Goal: Obtain resource: Obtain resource

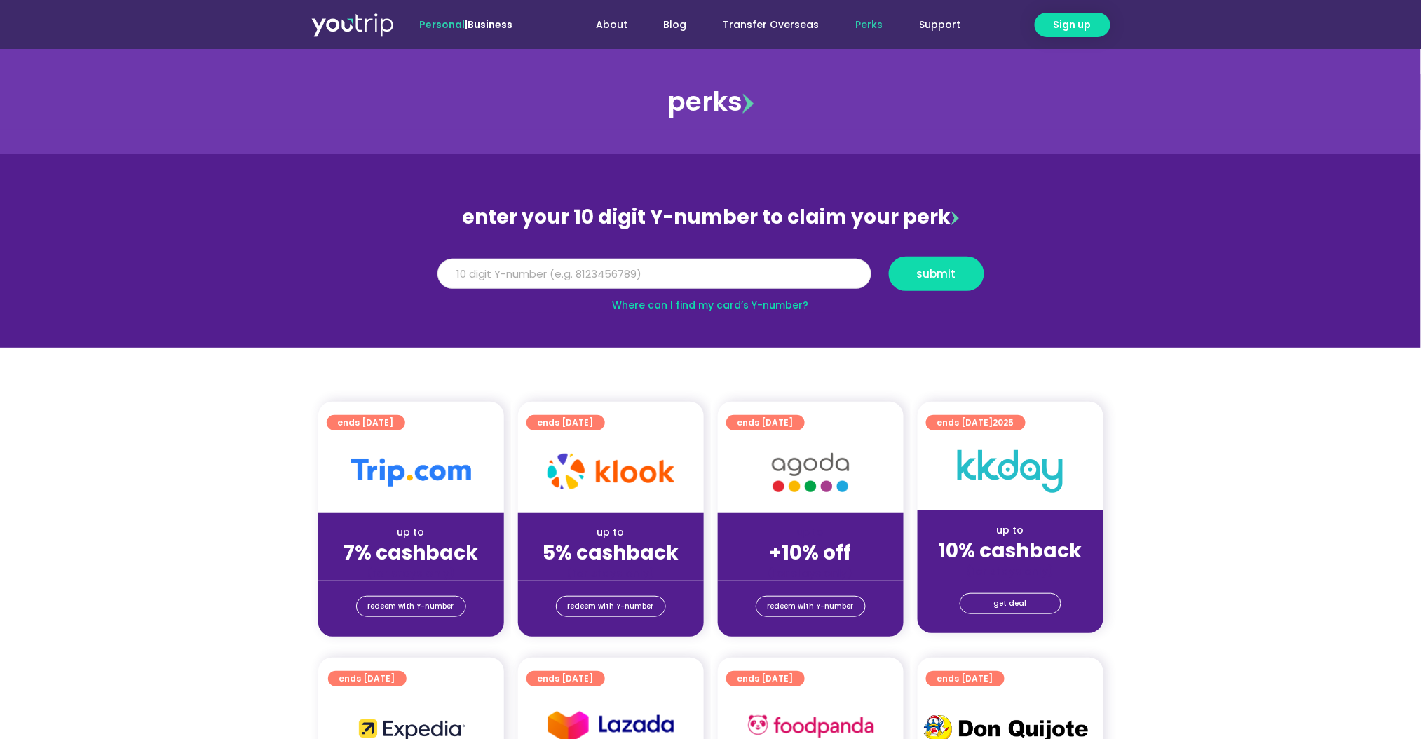
click at [686, 280] on input "Y Number" at bounding box center [654, 274] width 434 height 31
type input "3"
type input "8111614338"
click at [909, 273] on span "submit" at bounding box center [937, 273] width 72 height 11
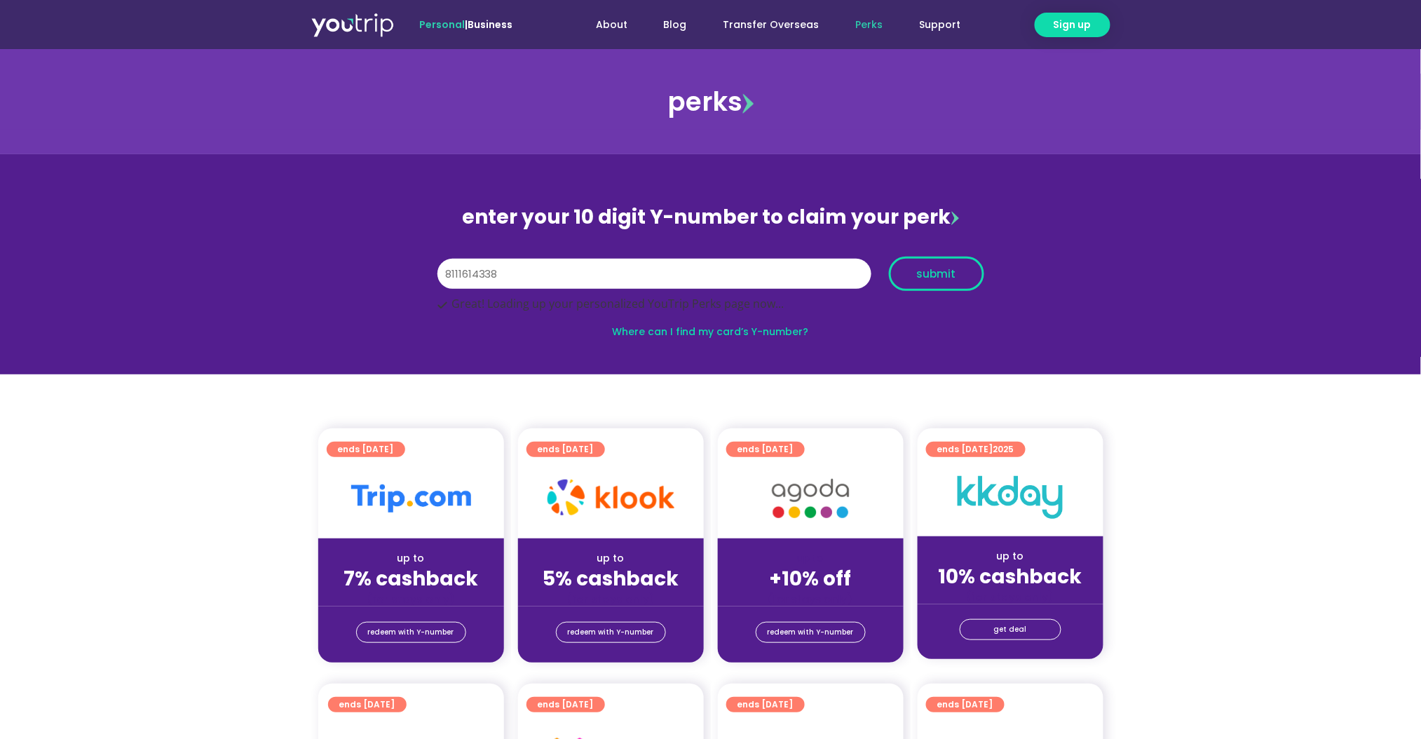
scroll to position [61, 0]
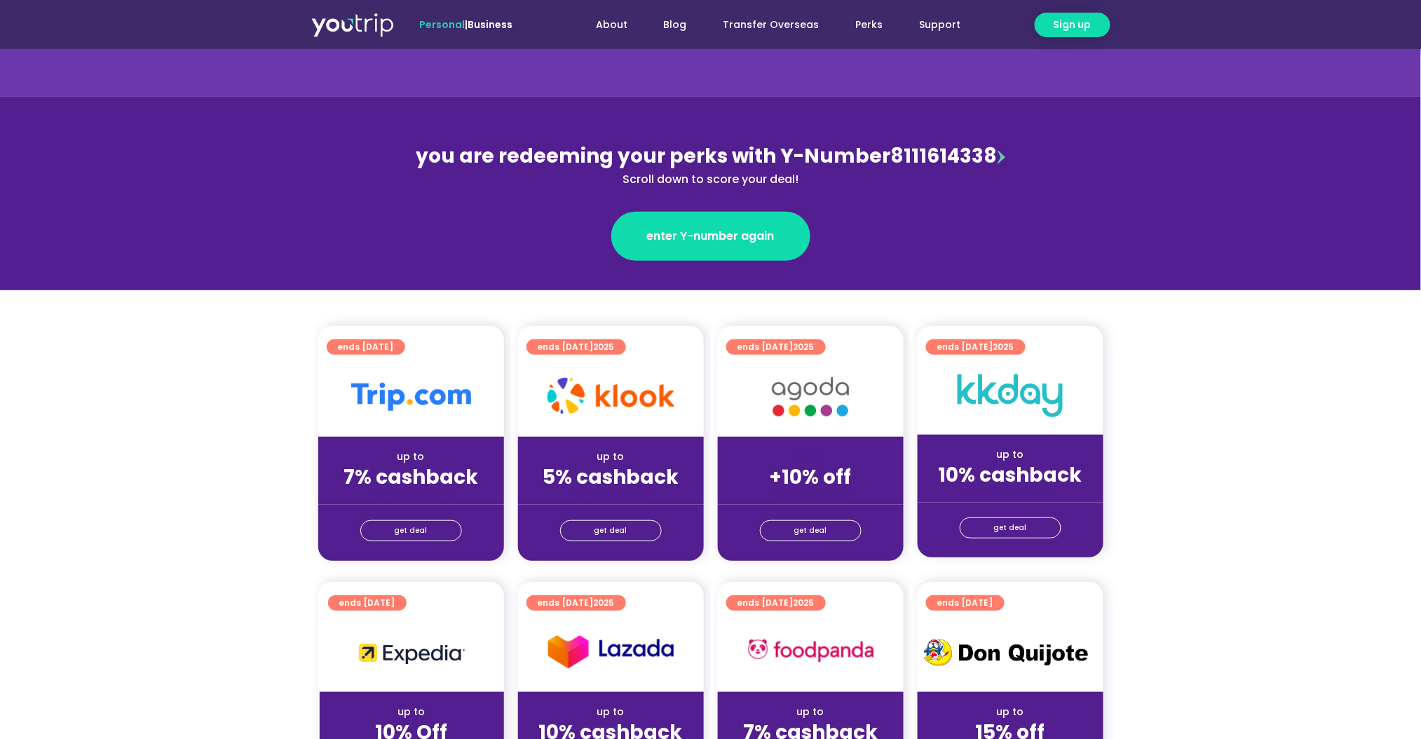
scroll to position [93, 0]
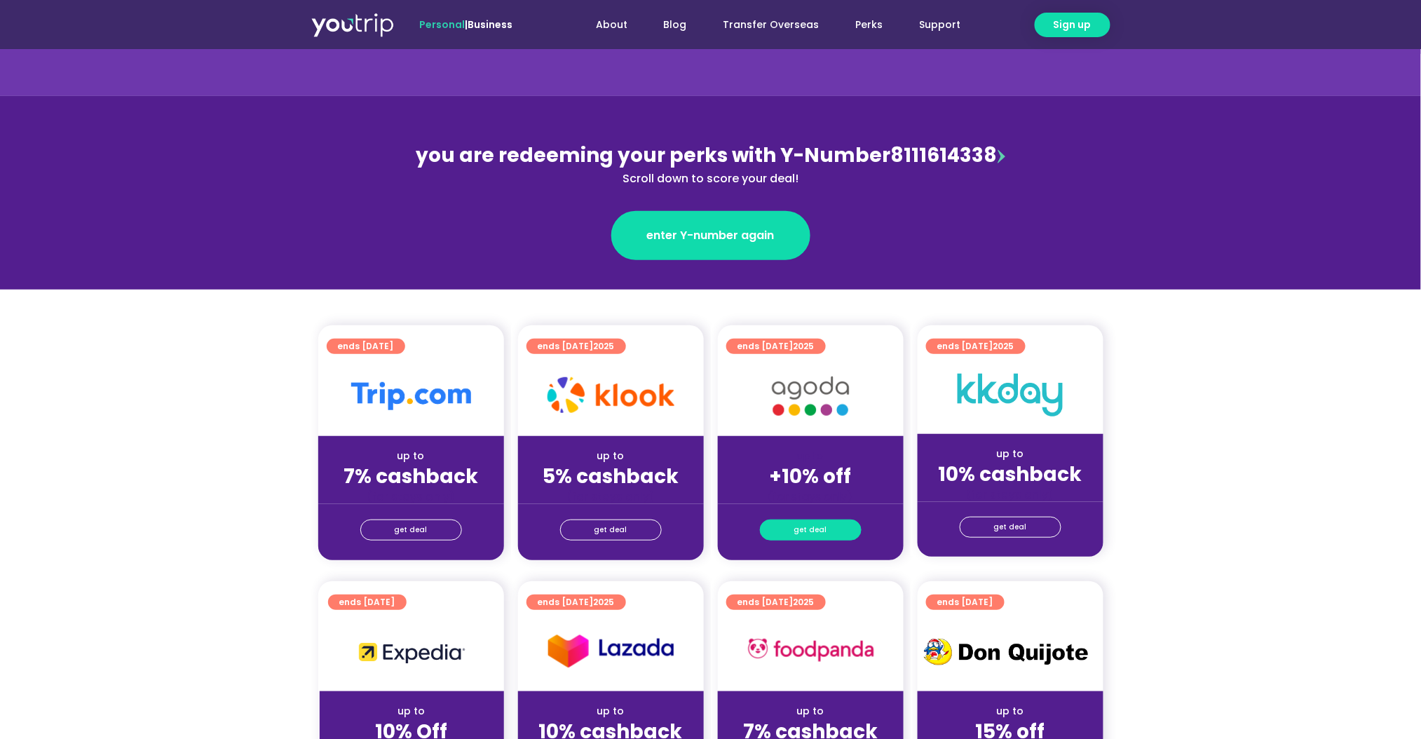
click at [795, 525] on span "get deal" at bounding box center [810, 530] width 33 height 20
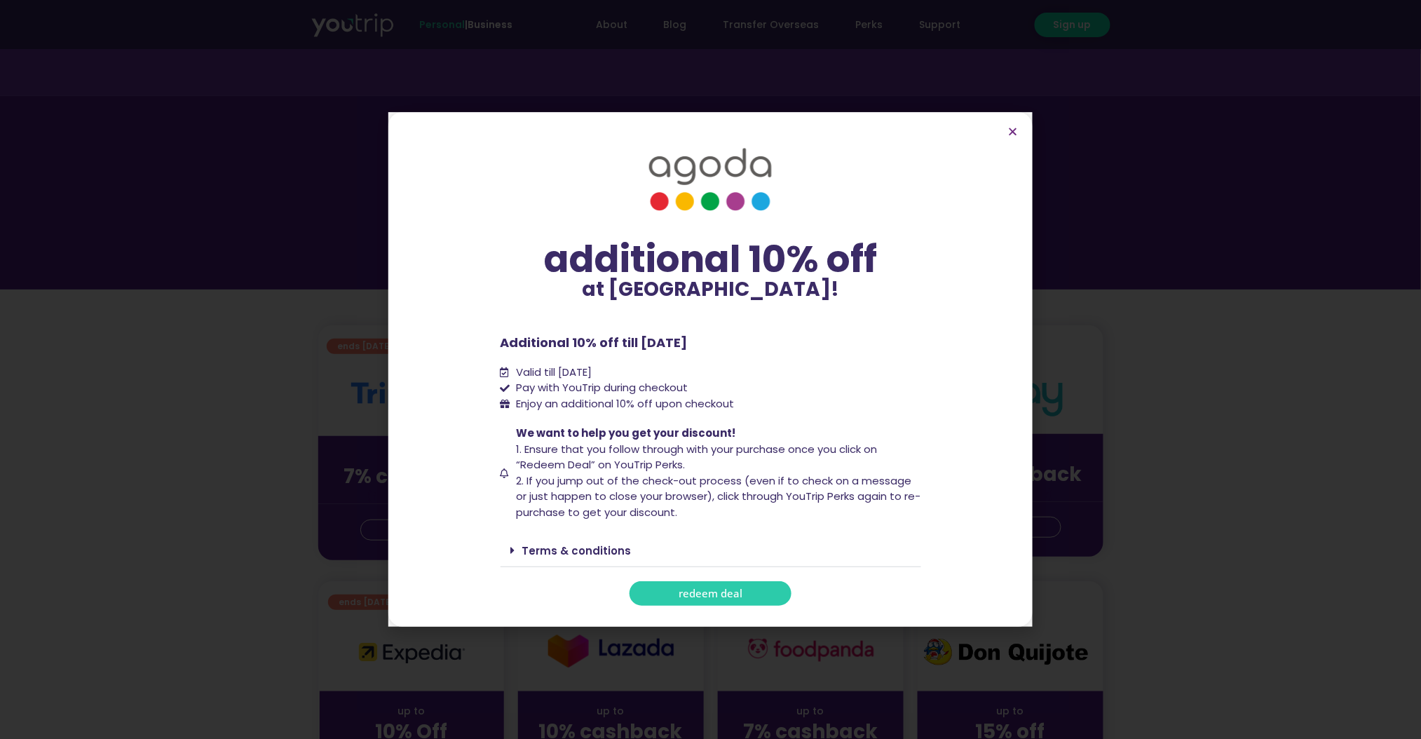
click at [599, 554] on link "Terms & conditions" at bounding box center [576, 550] width 109 height 15
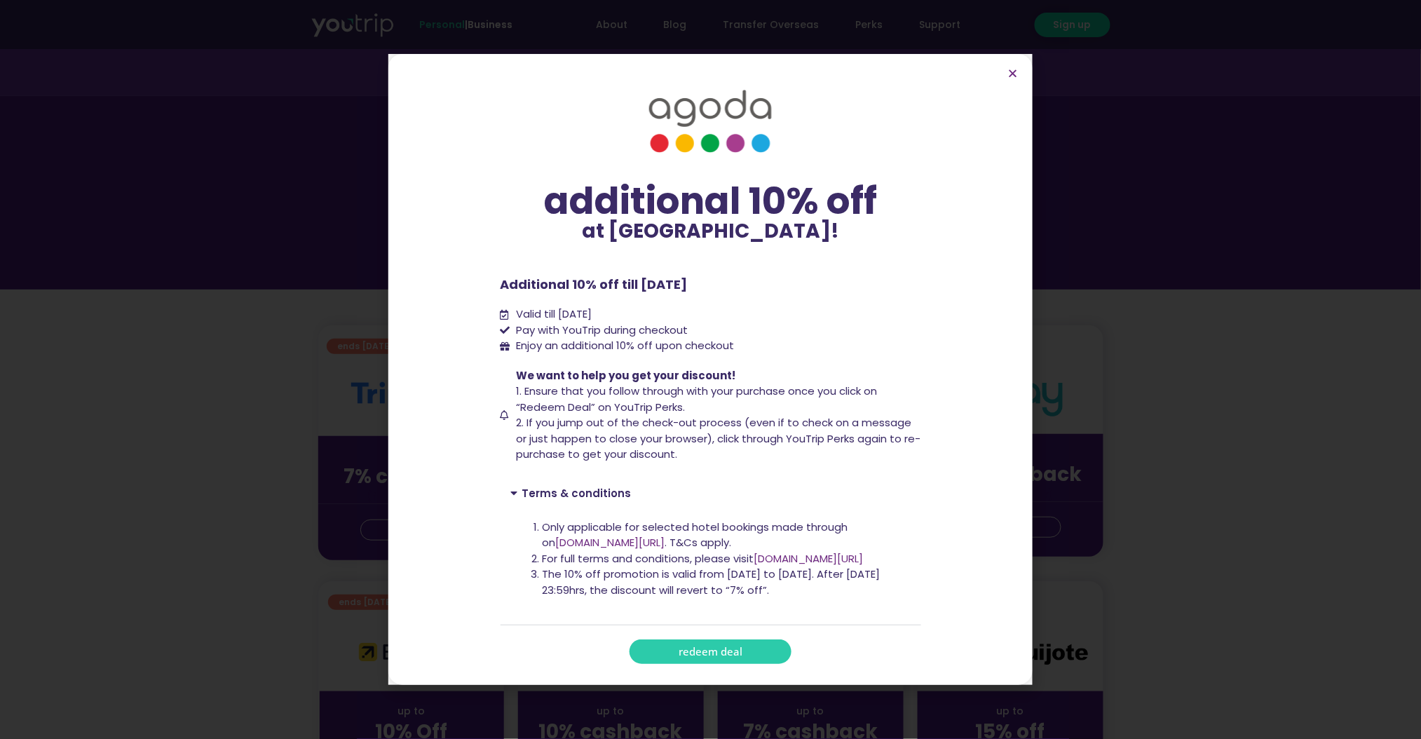
click at [1014, 64] on section "additional 10% off at [GEOGRAPHIC_DATA]! additional 10% off at [GEOGRAPHIC_DATA…" at bounding box center [710, 369] width 644 height 631
click at [1011, 71] on icon "Close" at bounding box center [1013, 73] width 11 height 11
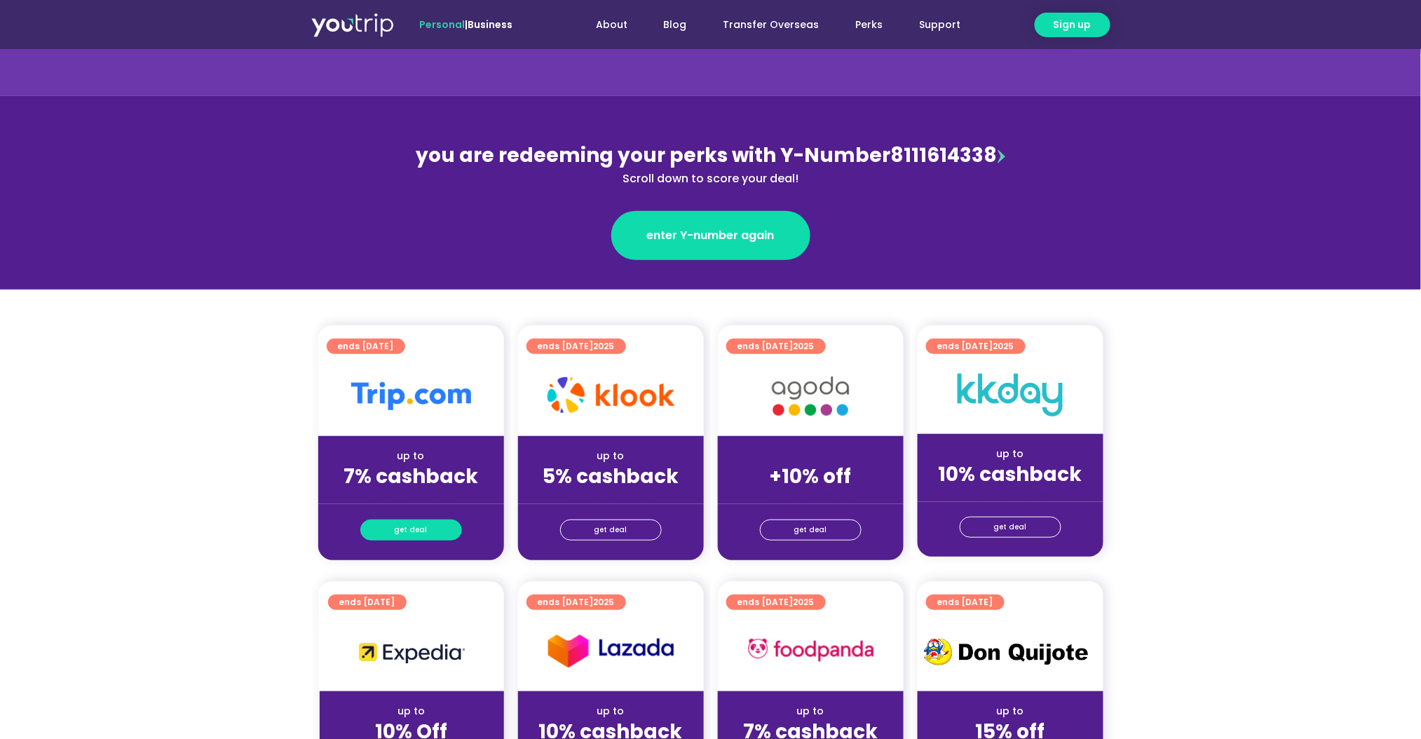
click at [441, 522] on link "get deal" at bounding box center [411, 529] width 102 height 21
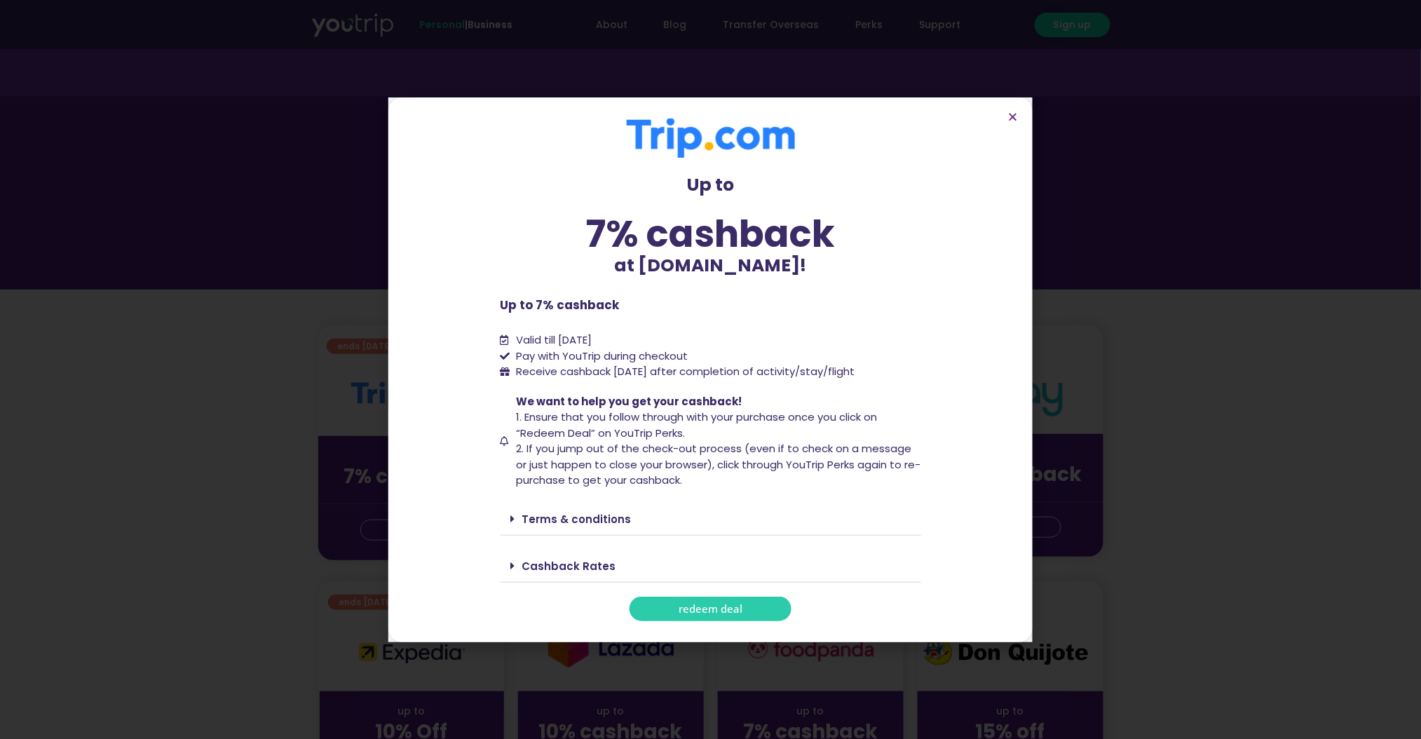
click at [608, 522] on link "Terms & conditions" at bounding box center [576, 519] width 109 height 15
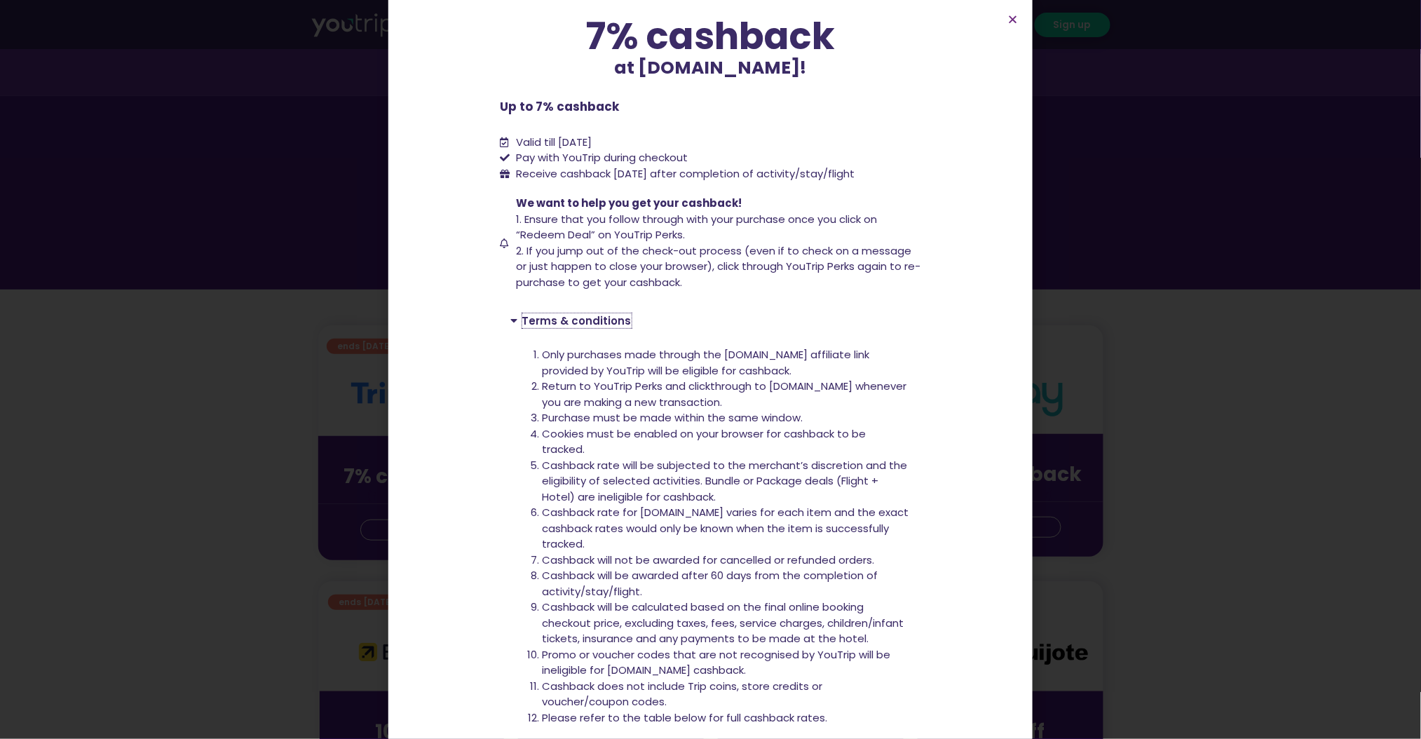
scroll to position [220, 0]
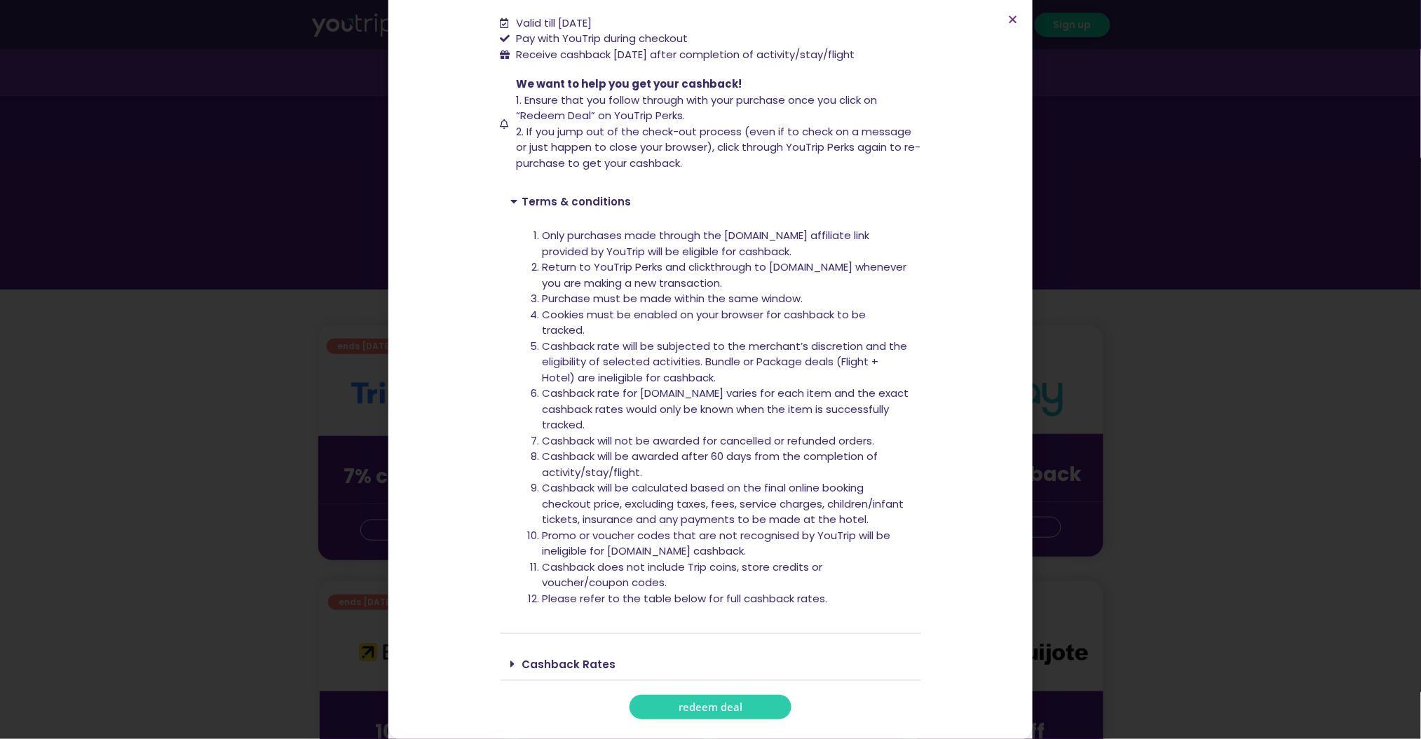
click at [562, 659] on link "Cashback Rates" at bounding box center [569, 664] width 94 height 15
click at [522, 205] on link "Terms & conditions" at bounding box center [576, 201] width 109 height 15
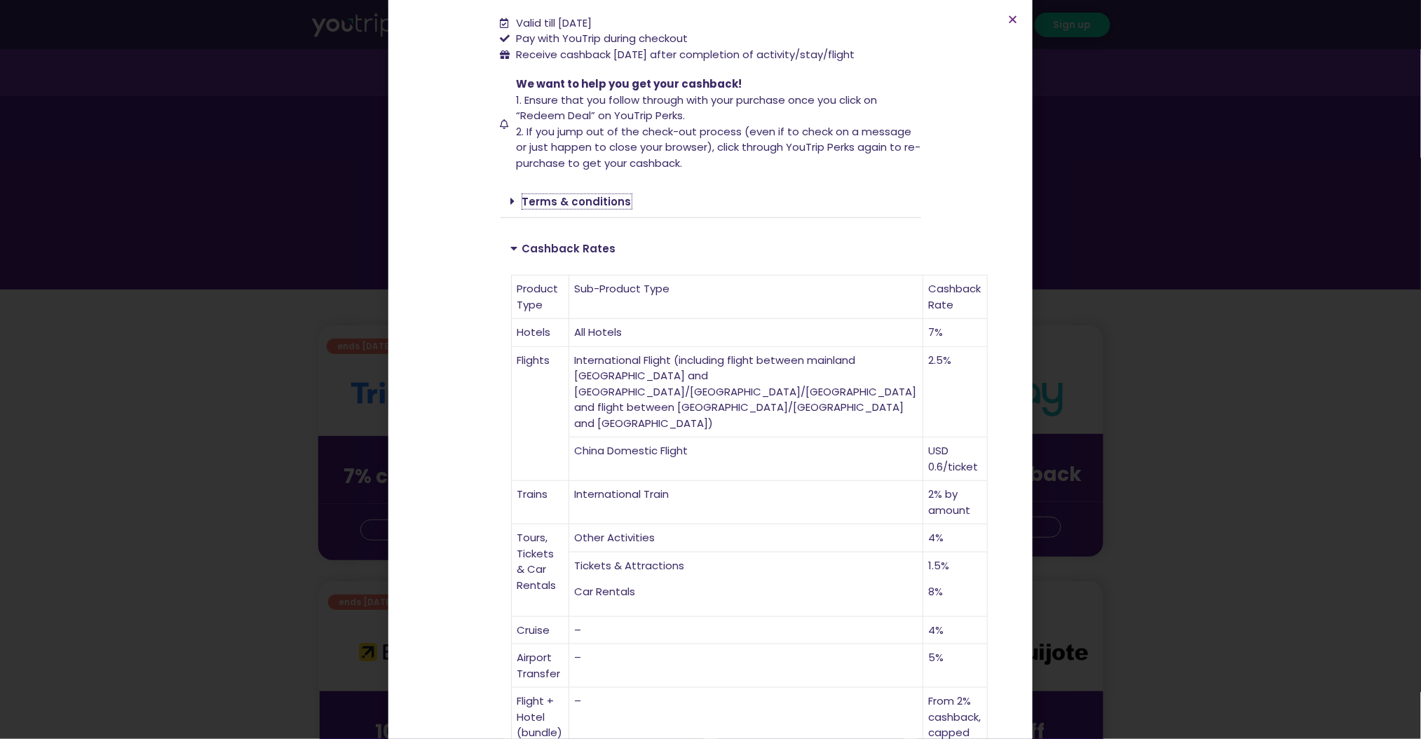
scroll to position [267, 0]
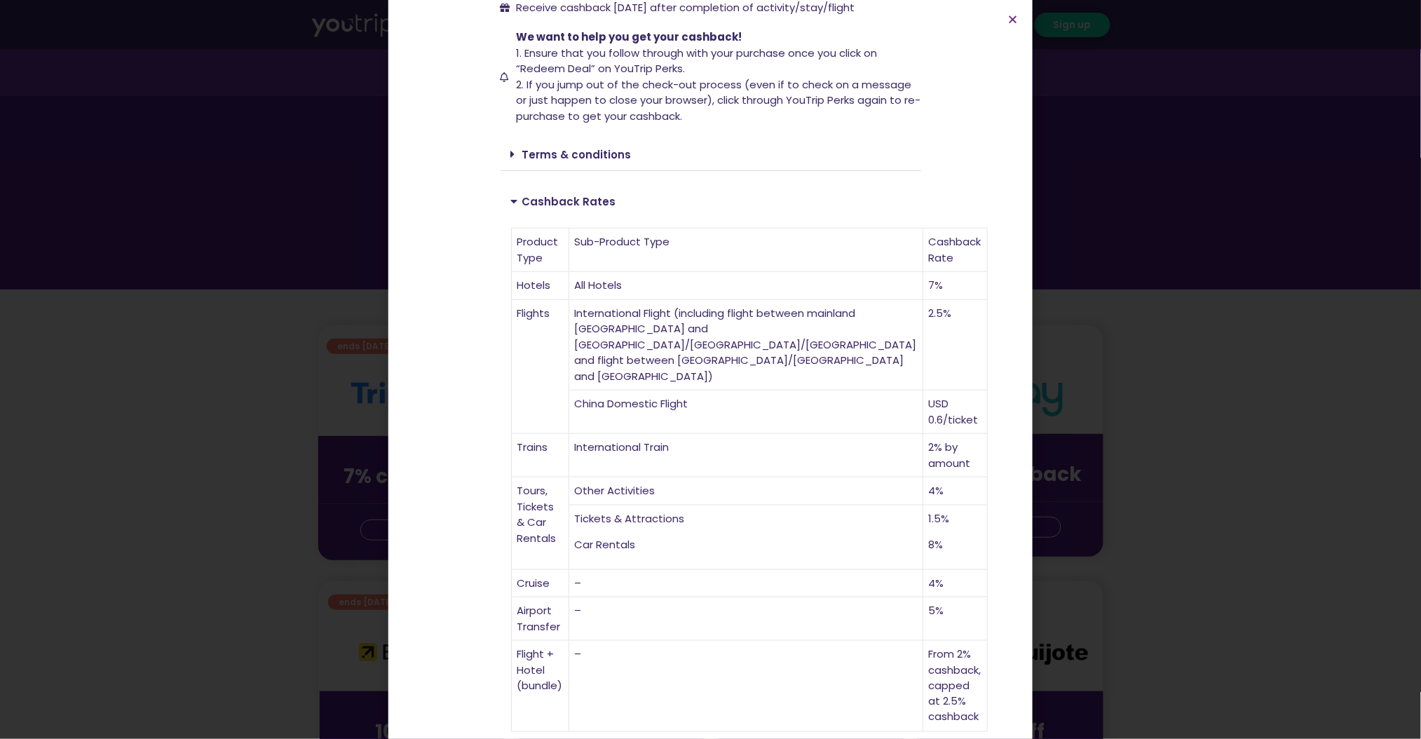
click at [1138, 167] on div "Up to 7% cashback at [DOMAIN_NAME]! Up to 7% cashback at [DOMAIN_NAME]! Up to 7…" at bounding box center [710, 369] width 1421 height 739
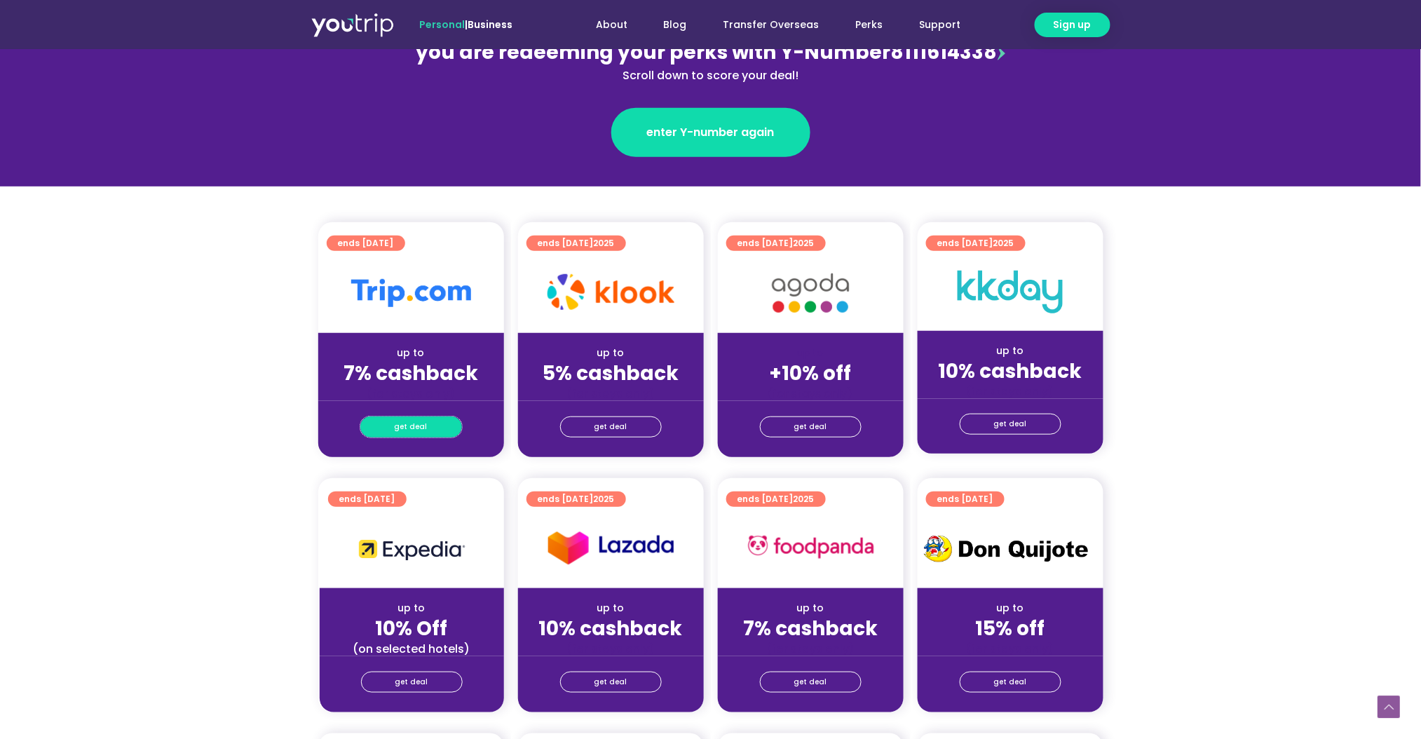
scroll to position [280, 0]
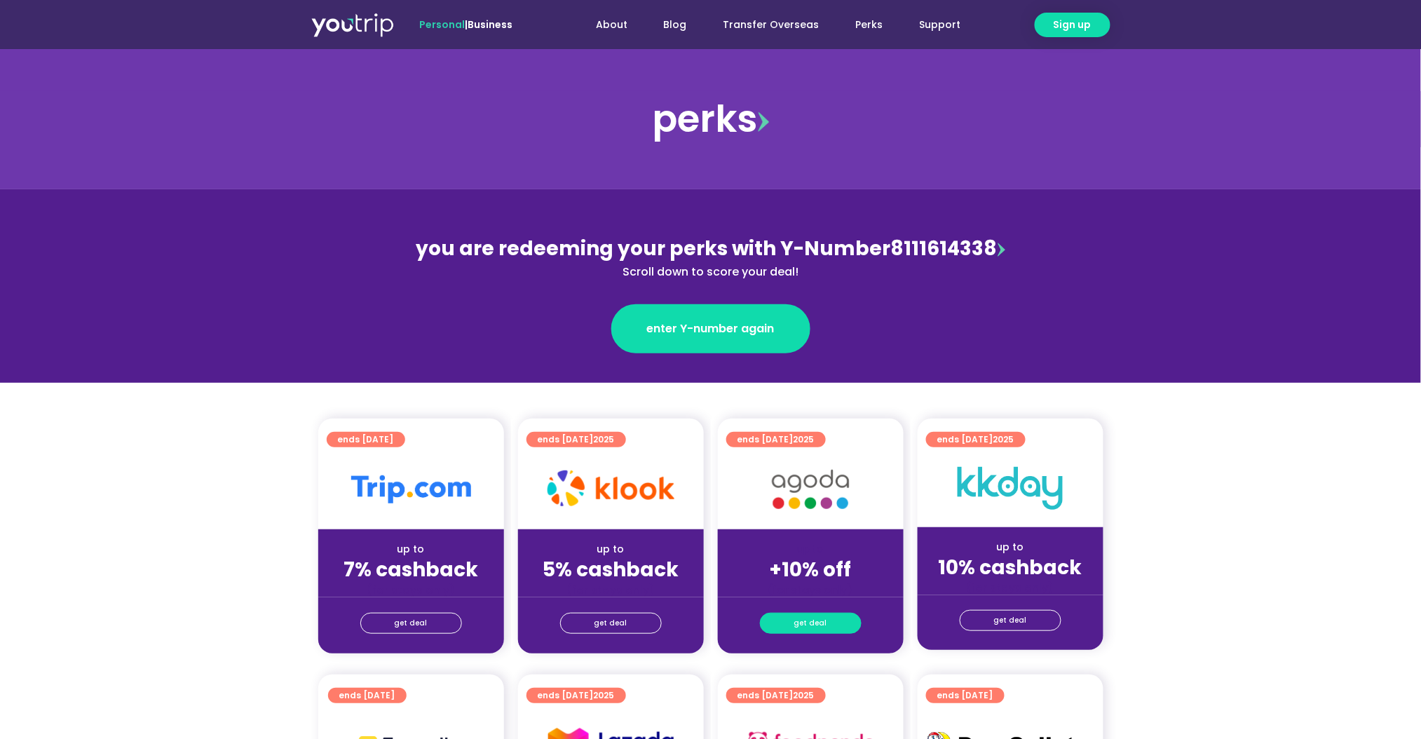
click at [787, 617] on link "get deal" at bounding box center [811, 623] width 102 height 21
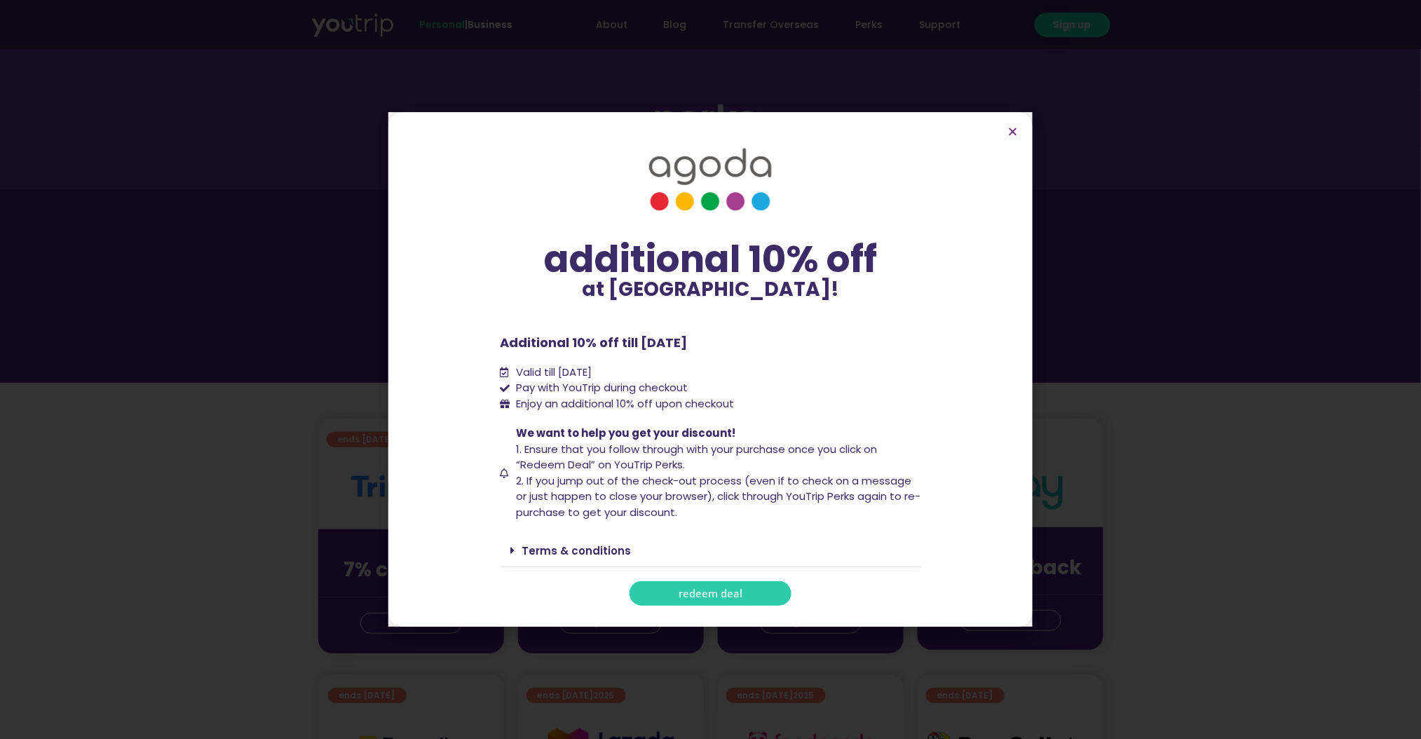
click at [578, 559] on div "Terms & conditions" at bounding box center [711, 550] width 421 height 33
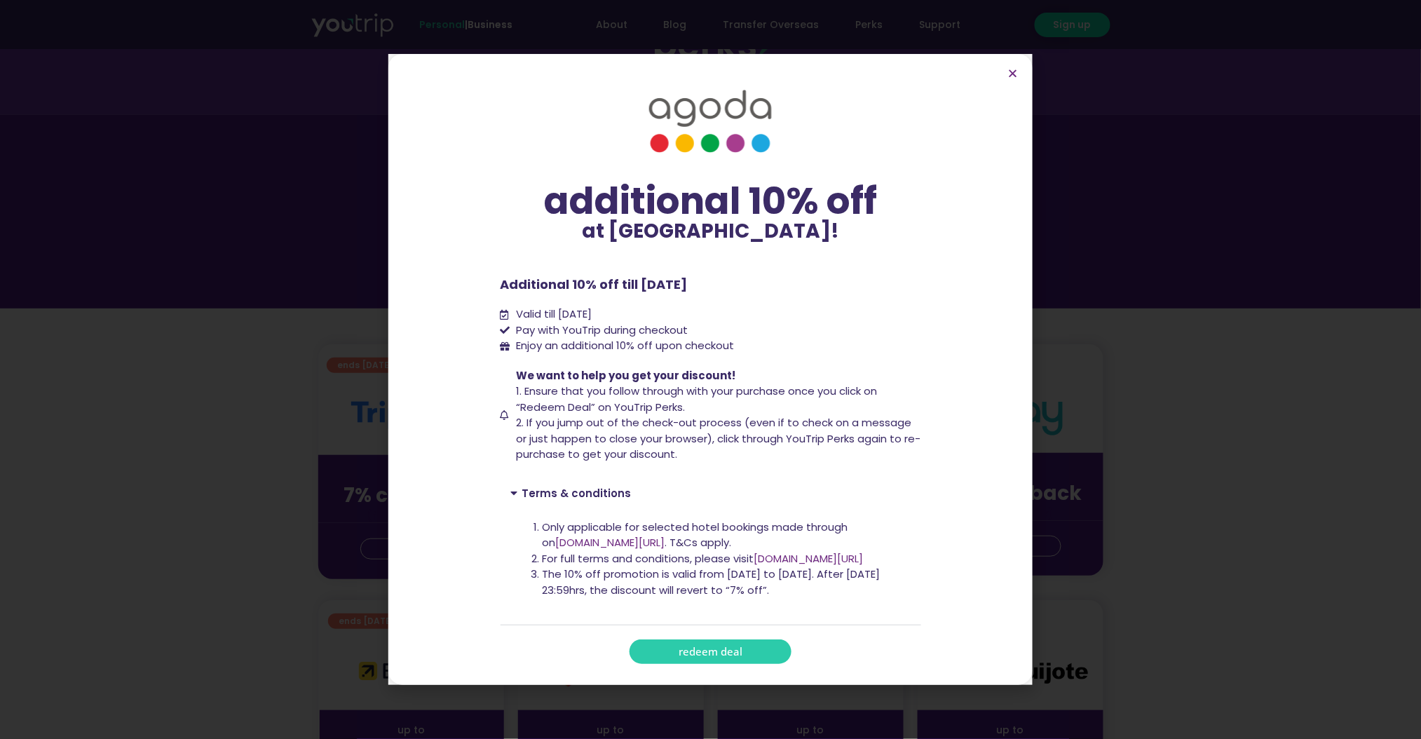
scroll to position [280, 0]
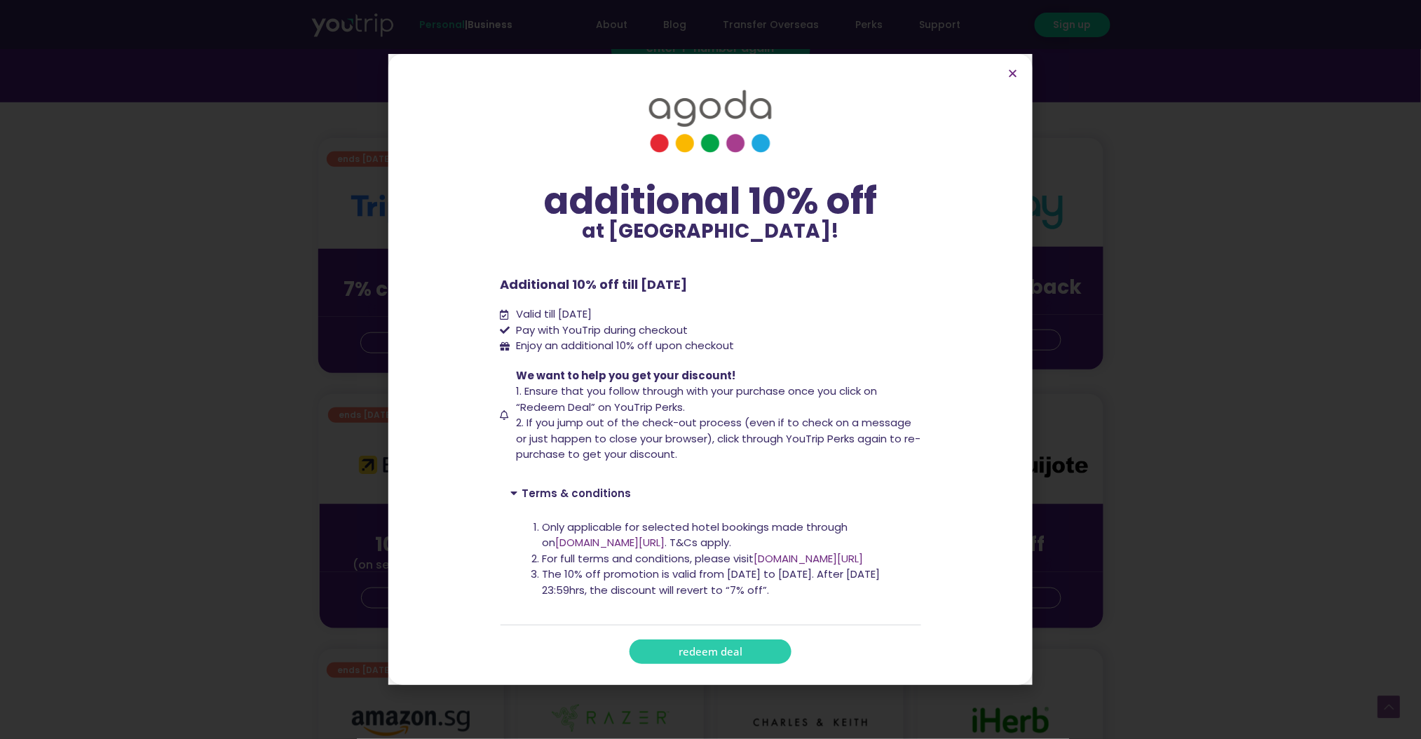
click at [737, 651] on span "redeem deal" at bounding box center [711, 651] width 64 height 11
